Goal: Transaction & Acquisition: Purchase product/service

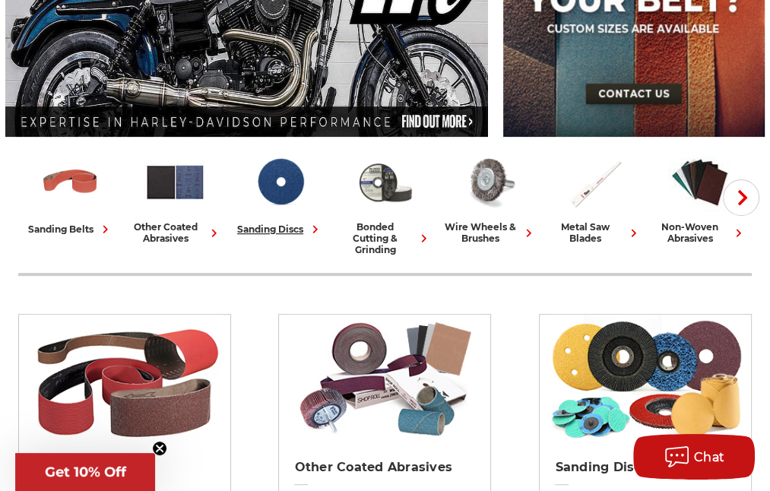
scroll to position [304, 0]
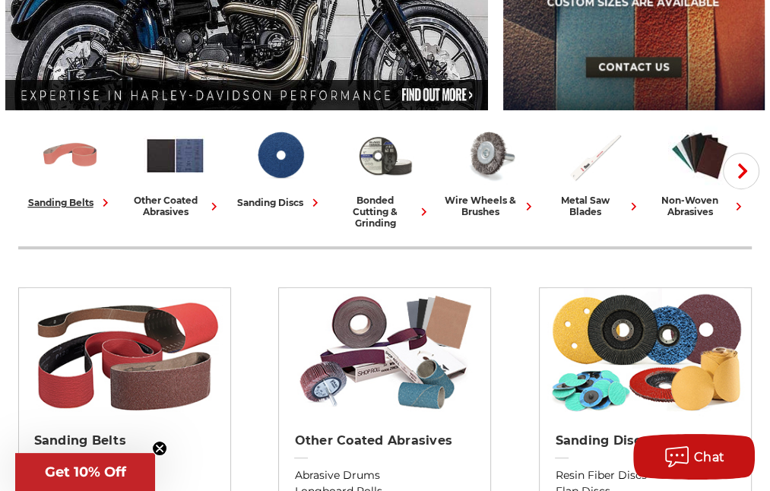
click at [98, 178] on img at bounding box center [70, 155] width 63 height 63
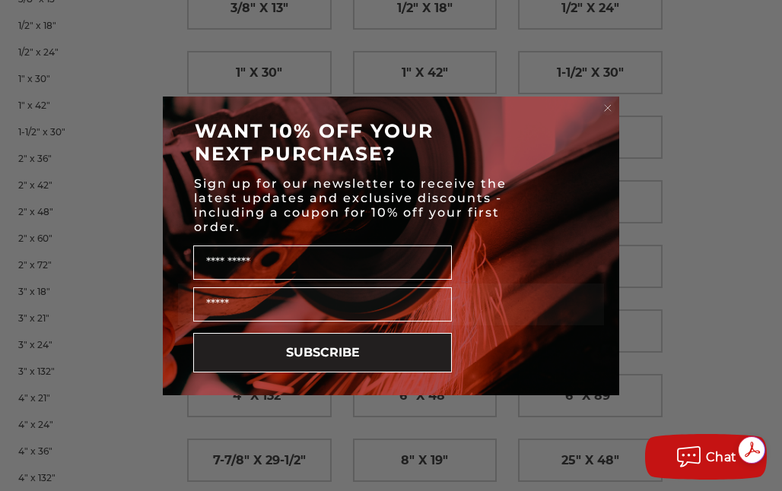
click at [607, 101] on circle "Close dialog" at bounding box center [608, 107] width 14 height 14
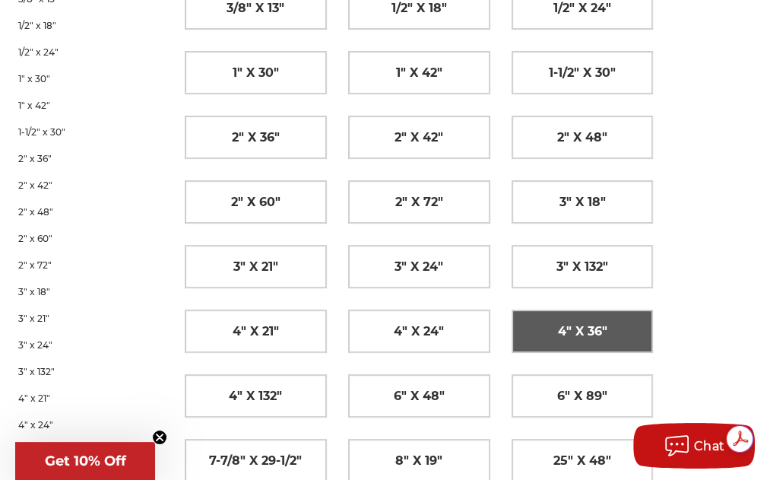
click at [617, 325] on link "4" x 36"" at bounding box center [583, 331] width 141 height 42
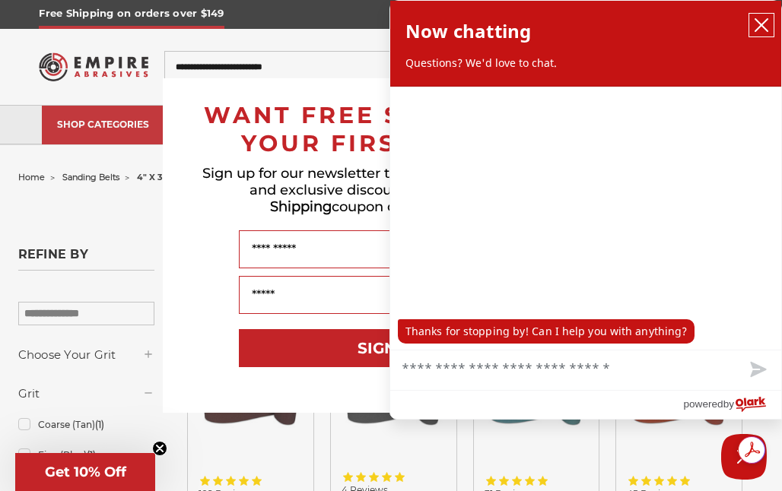
click at [754, 25] on icon "close chatbox" at bounding box center [761, 24] width 15 height 15
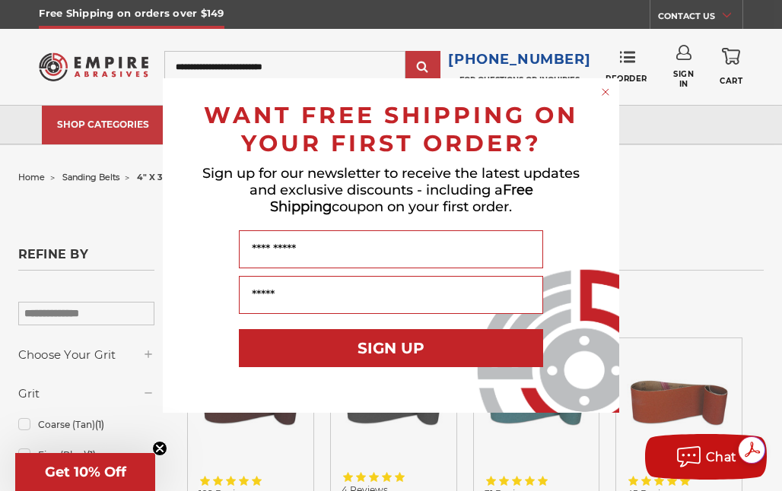
click at [602, 90] on circle "Close dialog" at bounding box center [606, 92] width 14 height 14
